Goal: Use online tool/utility: Utilize a website feature to perform a specific function

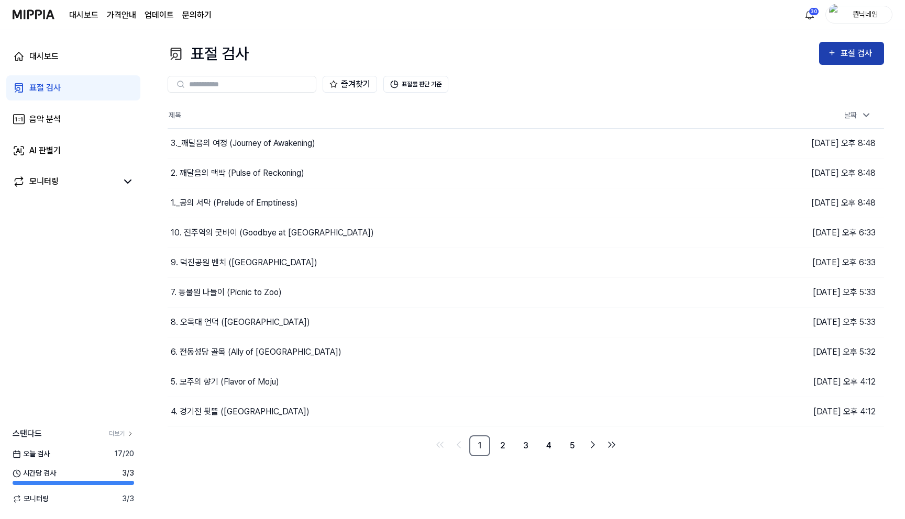
click at [854, 59] on div "표절 검사" at bounding box center [857, 54] width 35 height 14
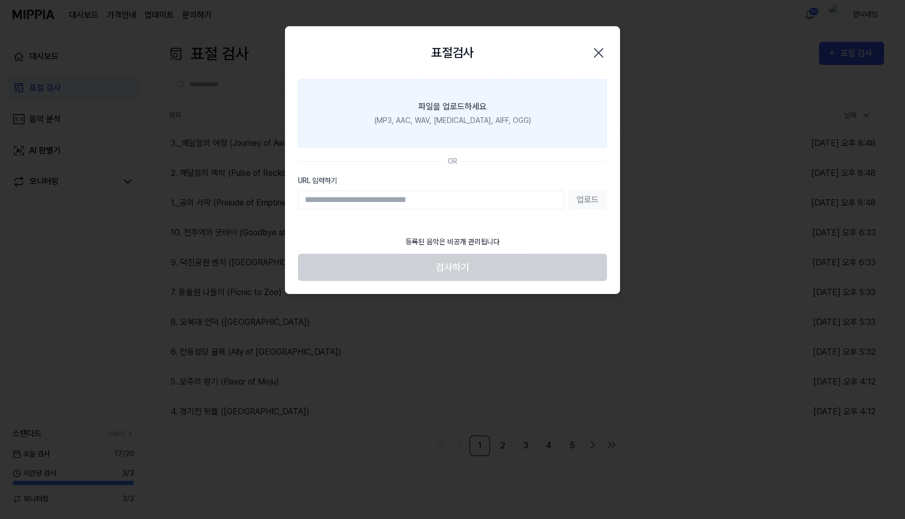
click at [508, 123] on div "(MP3, AAC, WAV, [MEDICAL_DATA], AIFF, OGG)" at bounding box center [452, 120] width 157 height 11
click at [0, 0] on input "파일을 업로드하세요 (MP3, AAC, WAV, [MEDICAL_DATA], AIFF, OGG)" at bounding box center [0, 0] width 0 height 0
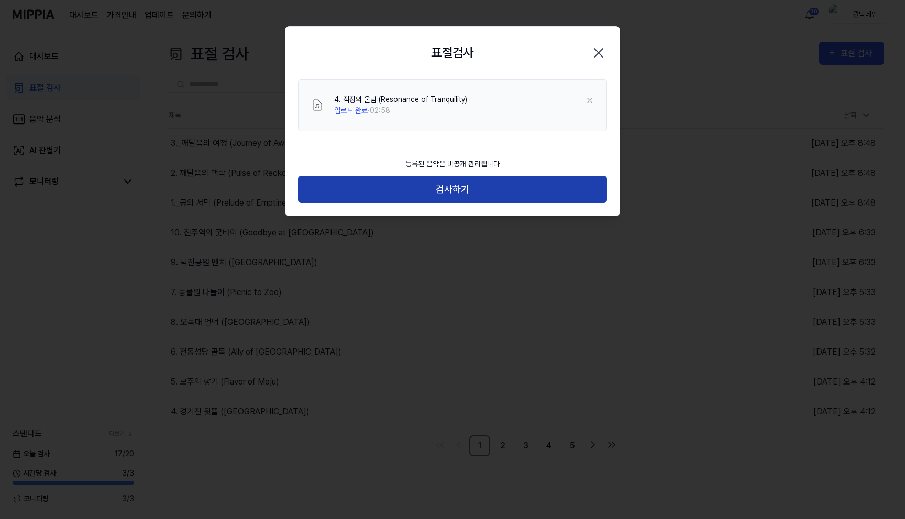
click at [452, 197] on button "검사하기" at bounding box center [452, 190] width 309 height 28
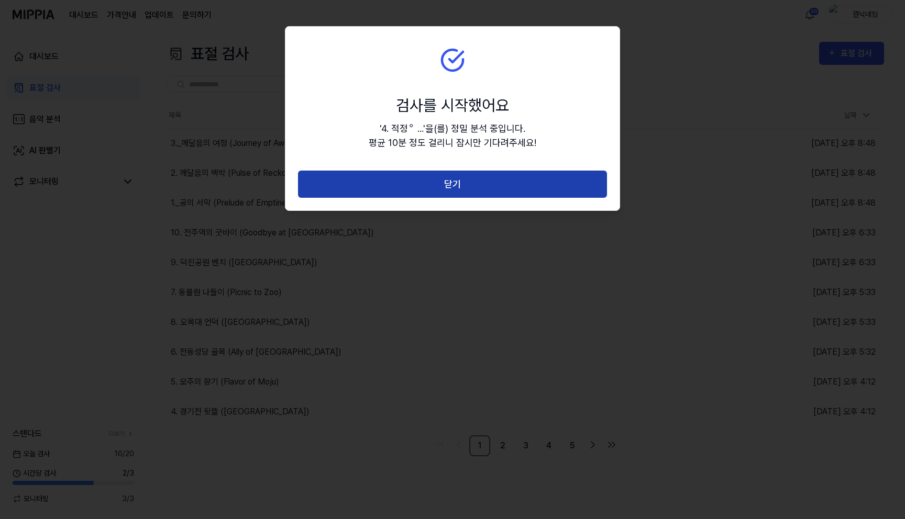
click at [483, 193] on button "닫기" at bounding box center [452, 185] width 309 height 28
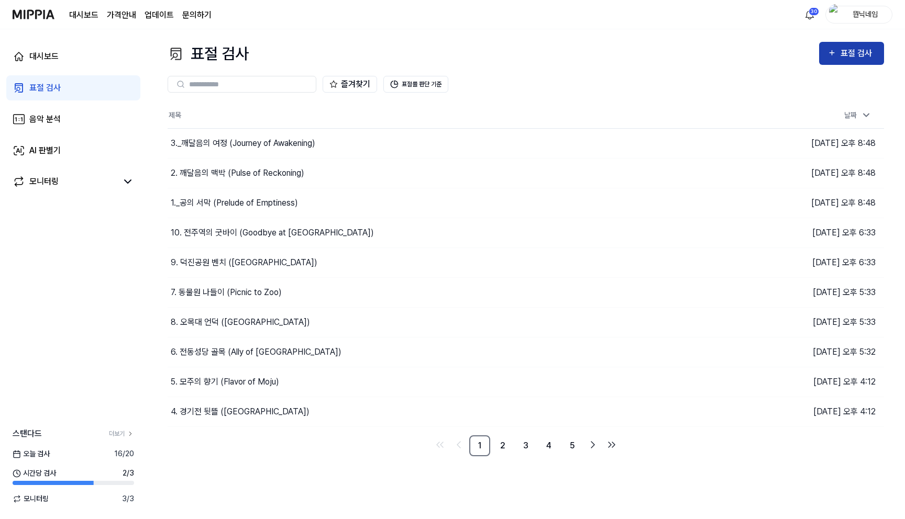
click at [846, 55] on div "표절 검사" at bounding box center [857, 54] width 35 height 14
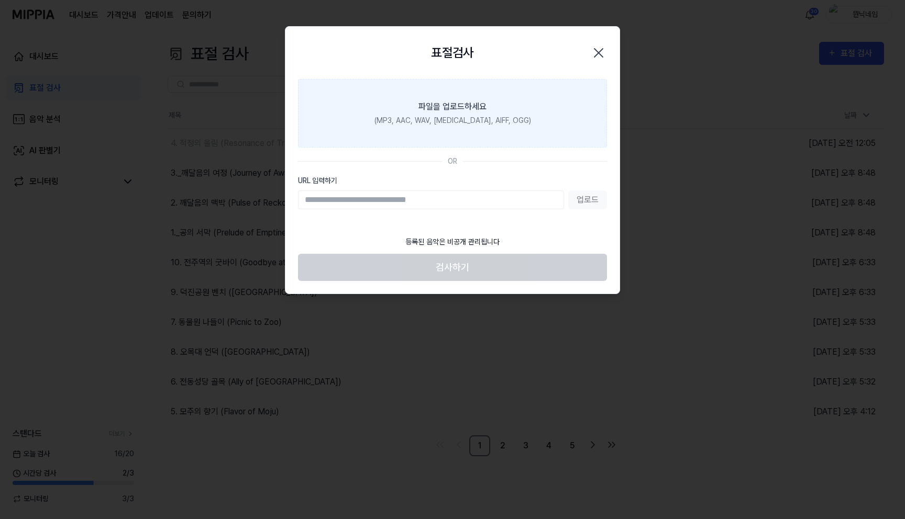
click at [509, 118] on div "(MP3, AAC, WAV, [MEDICAL_DATA], AIFF, OGG)" at bounding box center [452, 120] width 157 height 11
click at [0, 0] on input "파일을 업로드하세요 (MP3, AAC, WAV, [MEDICAL_DATA], AIFF, OGG)" at bounding box center [0, 0] width 0 height 0
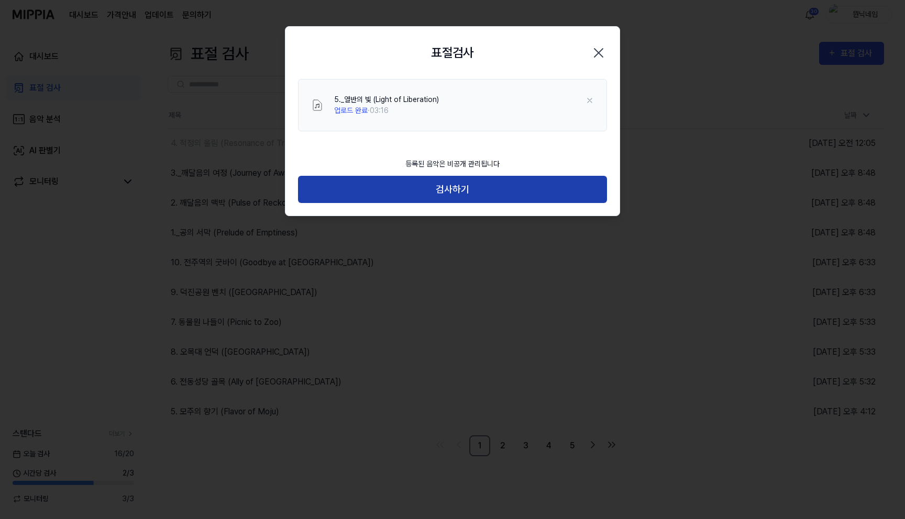
click at [459, 182] on button "검사하기" at bounding box center [452, 190] width 309 height 28
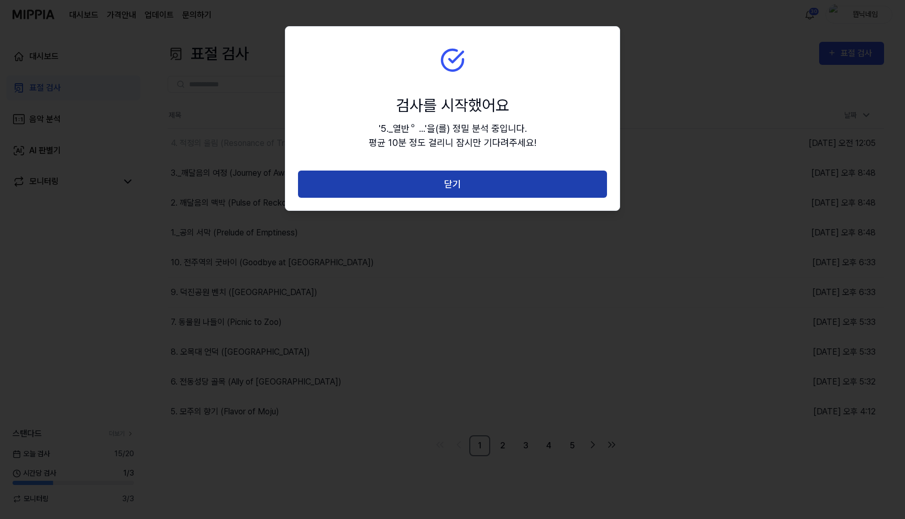
click at [459, 188] on button "닫기" at bounding box center [452, 185] width 309 height 28
